Goal: Check status: Check status

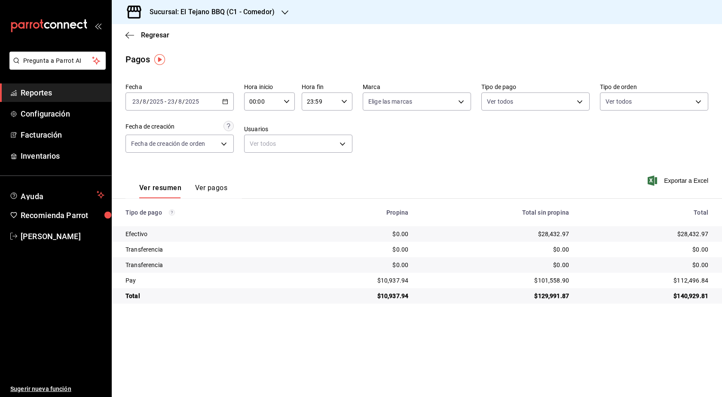
click at [225, 101] on icon "button" at bounding box center [225, 101] width 6 height 6
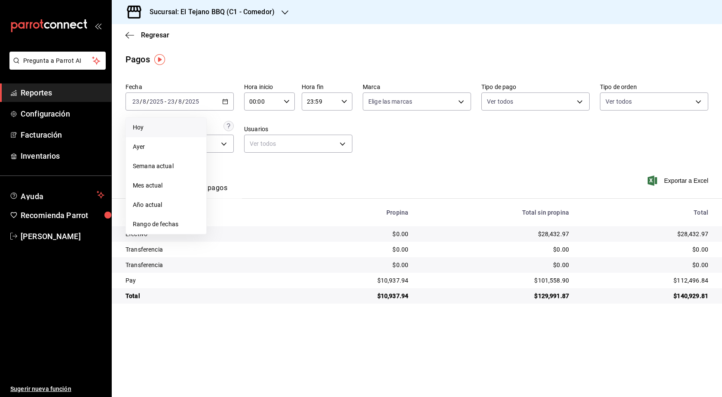
click at [153, 129] on span "Hoy" at bounding box center [166, 127] width 67 height 9
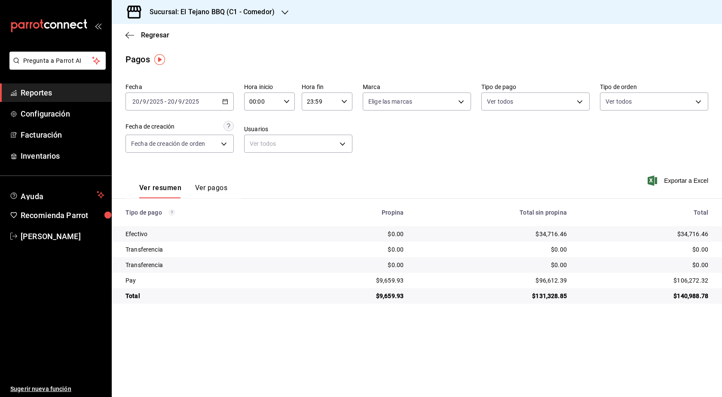
click at [221, 100] on div "[DATE] [DATE] - [DATE] [DATE]" at bounding box center [179, 101] width 108 height 18
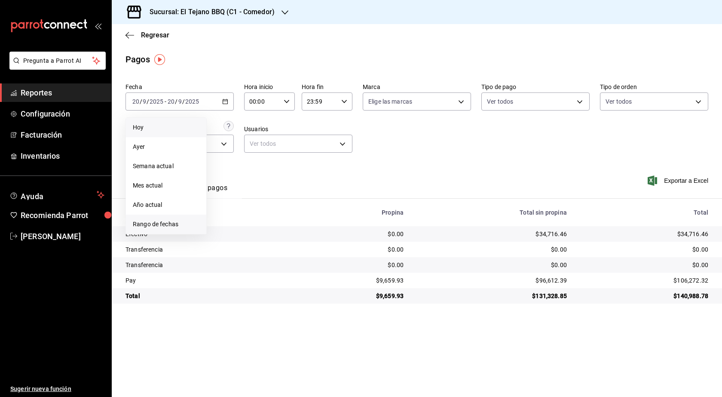
click at [158, 223] on span "Rango de fechas" at bounding box center [166, 224] width 67 height 9
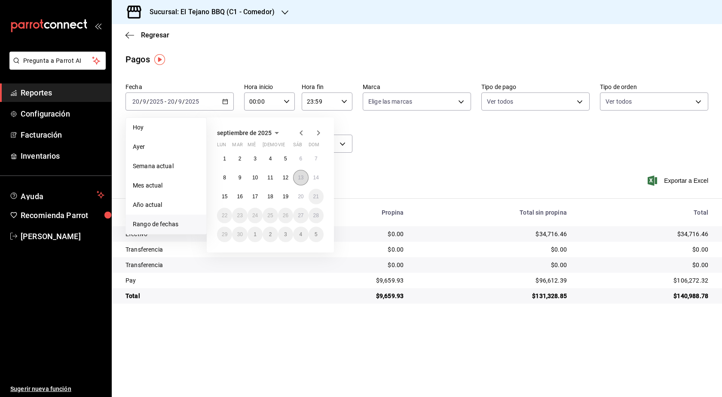
click at [300, 176] on abbr "13" at bounding box center [301, 177] width 6 height 6
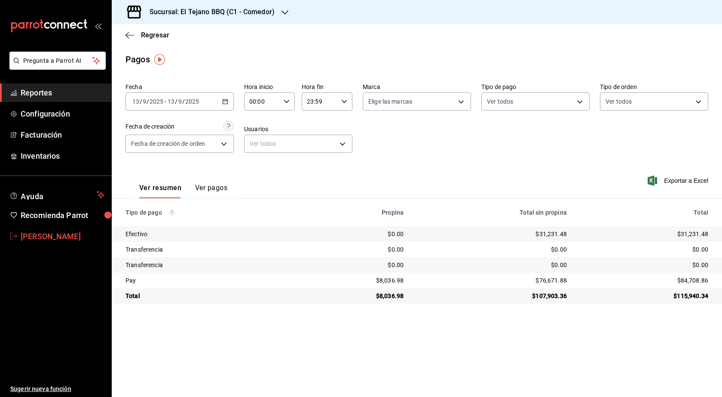
click at [34, 236] on span "[PERSON_NAME]" at bounding box center [63, 236] width 84 height 12
